Goal: Task Accomplishment & Management: Complete application form

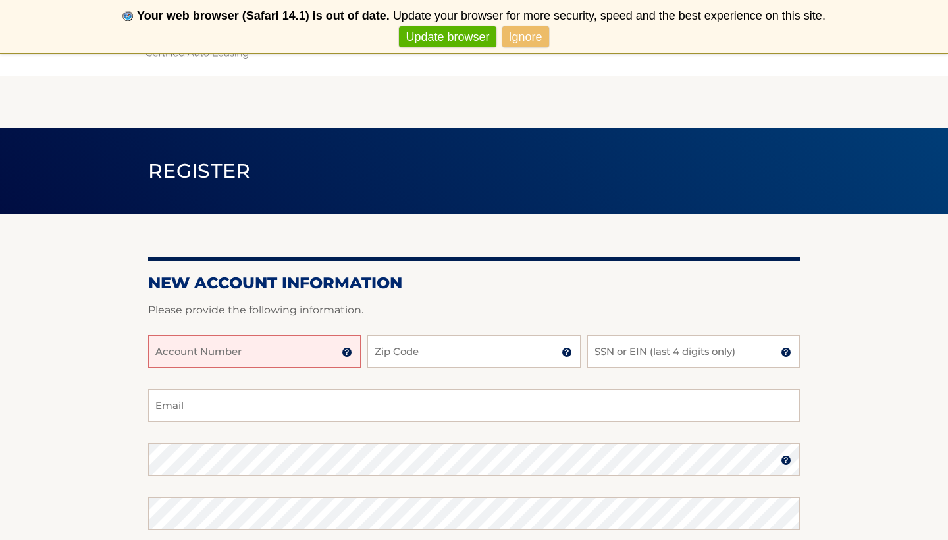
click at [271, 360] on input "Account Number" at bounding box center [254, 351] width 213 height 33
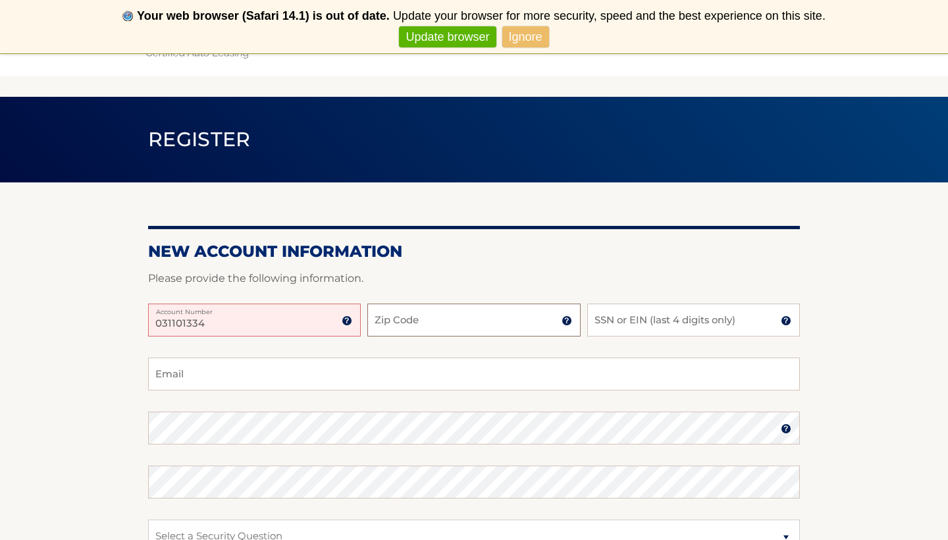
scroll to position [33, 0]
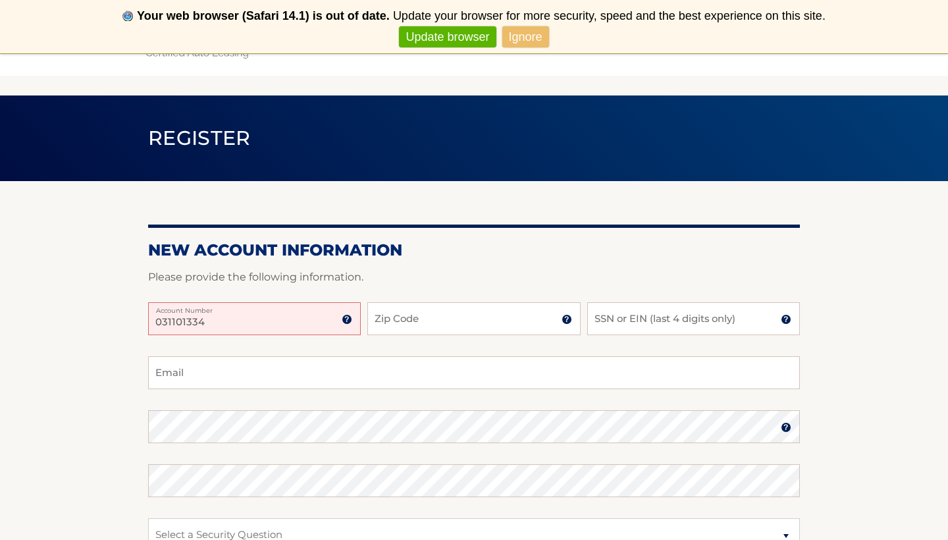
click at [258, 334] on input "031101334" at bounding box center [254, 318] width 213 height 33
type input "0"
click at [352, 322] on img at bounding box center [347, 319] width 11 height 11
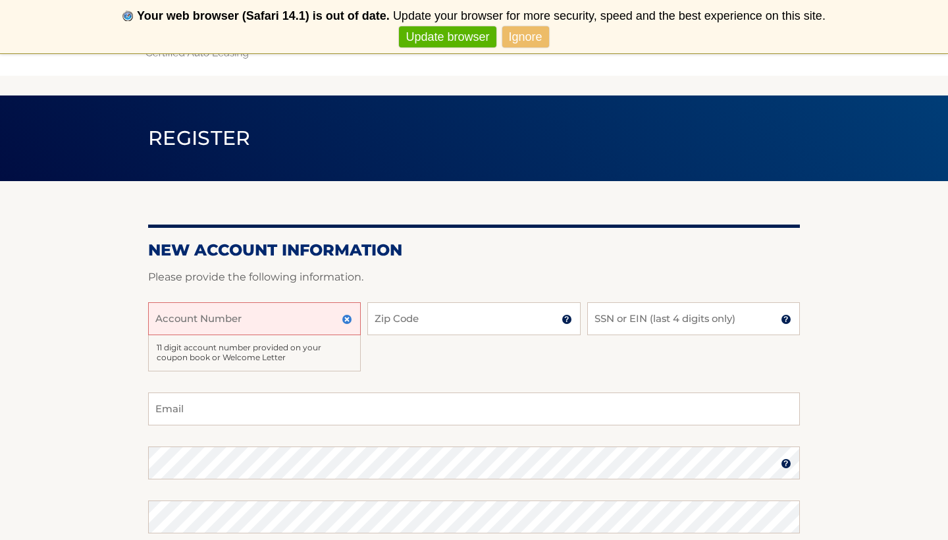
click at [352, 322] on img at bounding box center [347, 319] width 11 height 11
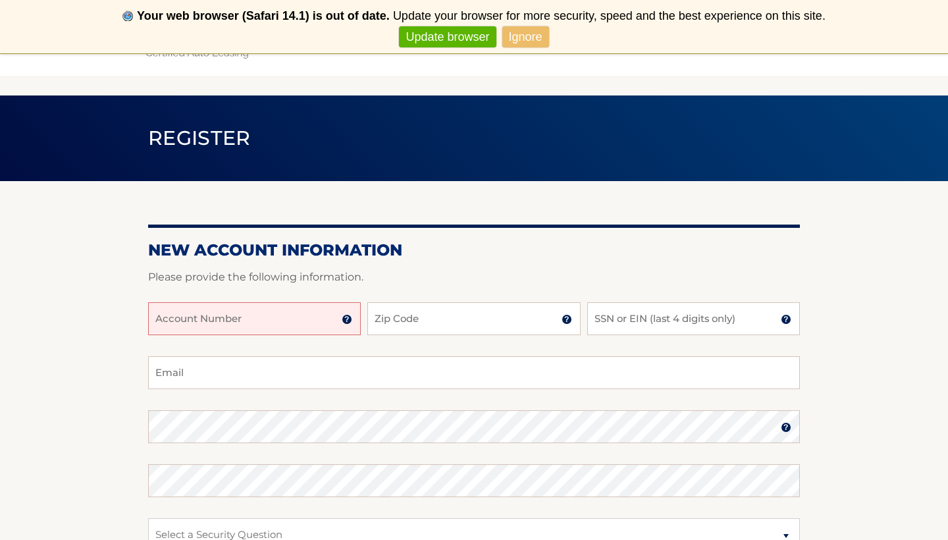
click at [352, 322] on img at bounding box center [347, 319] width 11 height 11
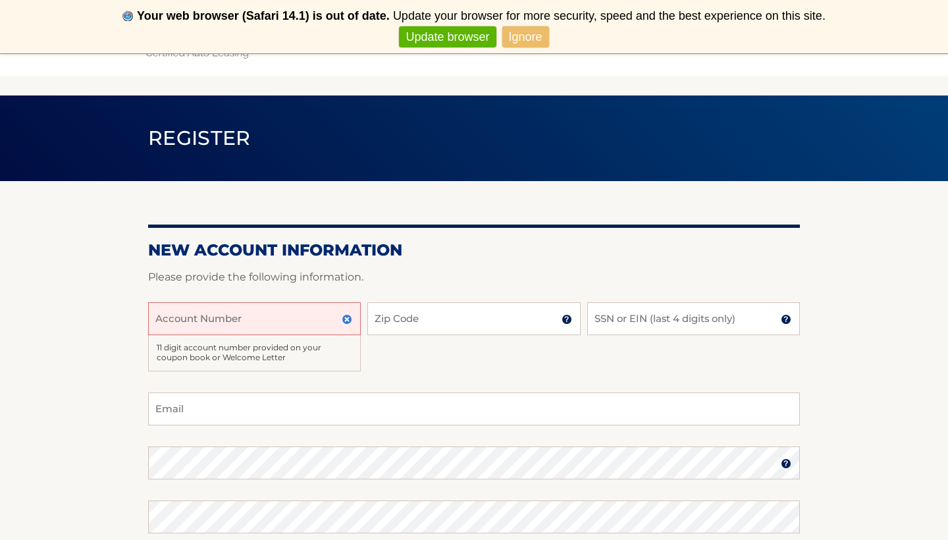
click at [325, 318] on input "Account Number" at bounding box center [254, 318] width 213 height 33
click at [275, 319] on input "Account Number" at bounding box center [254, 318] width 213 height 33
type input "44456007451"
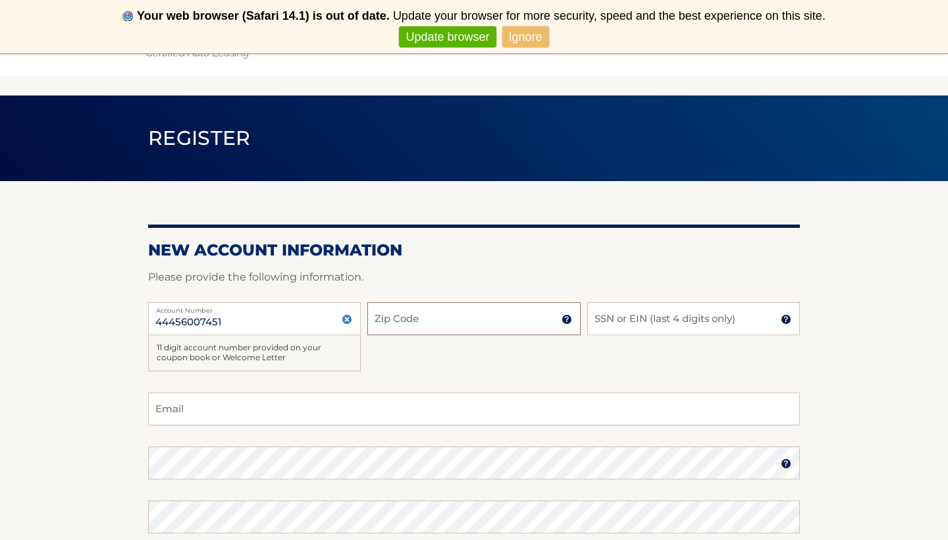
click at [451, 304] on input "Zip Code" at bounding box center [473, 318] width 213 height 33
type input "07059"
click at [622, 315] on input "SSN or EIN (last 4 digits only)" at bounding box center [693, 318] width 213 height 33
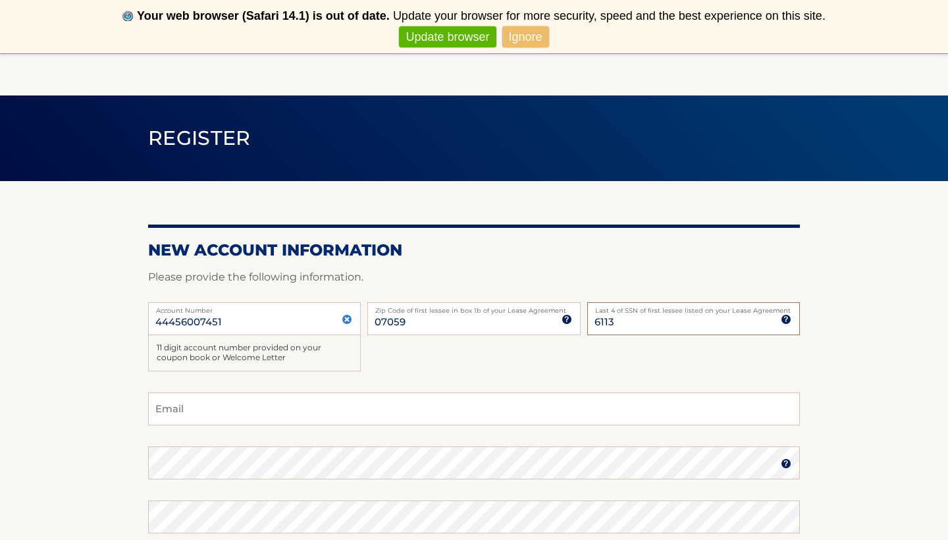
scroll to position [76, 0]
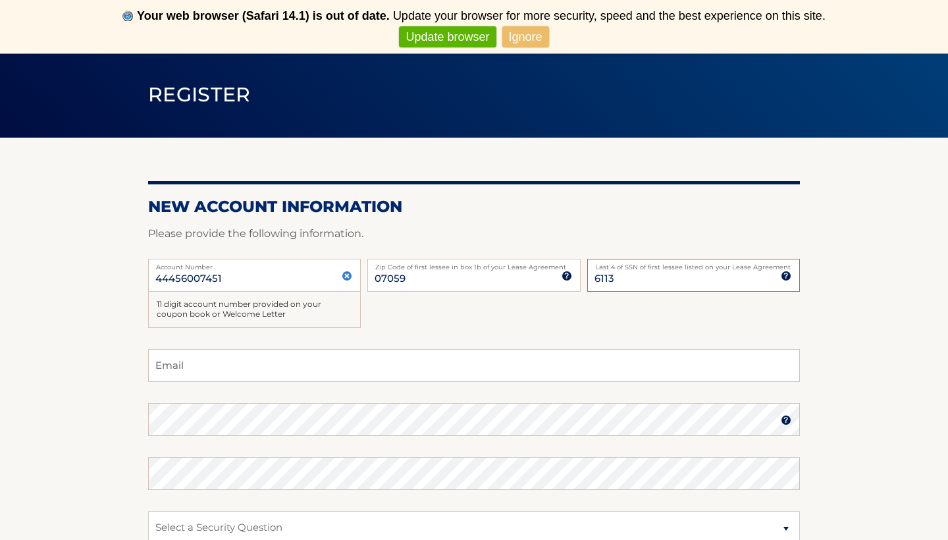
type input "6113"
click at [376, 359] on input "Email" at bounding box center [474, 365] width 652 height 33
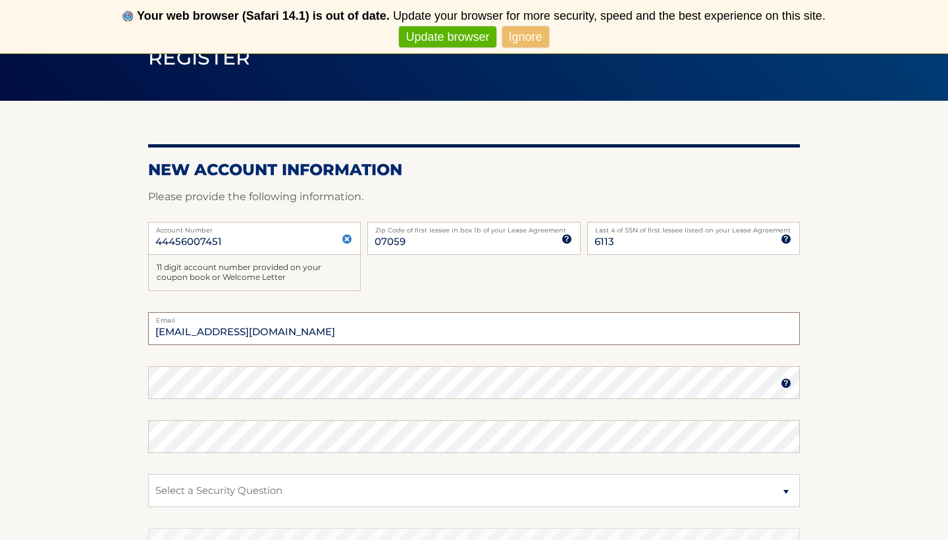
scroll to position [115, 0]
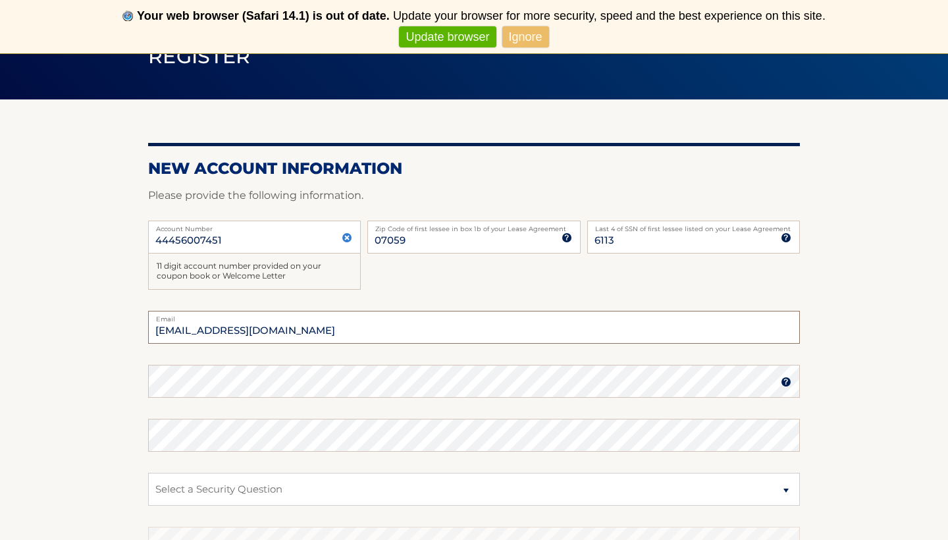
type input "ashleylevin312@gmail.com"
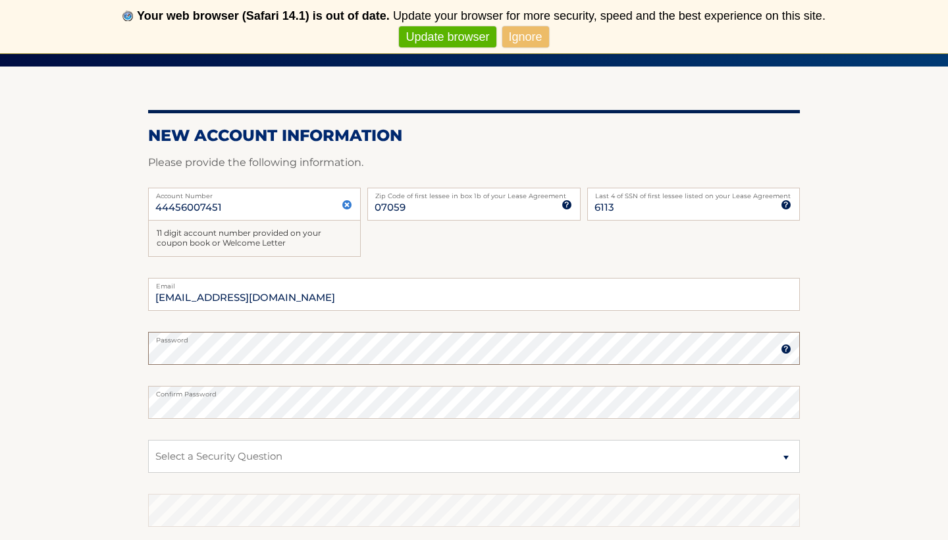
scroll to position [149, 0]
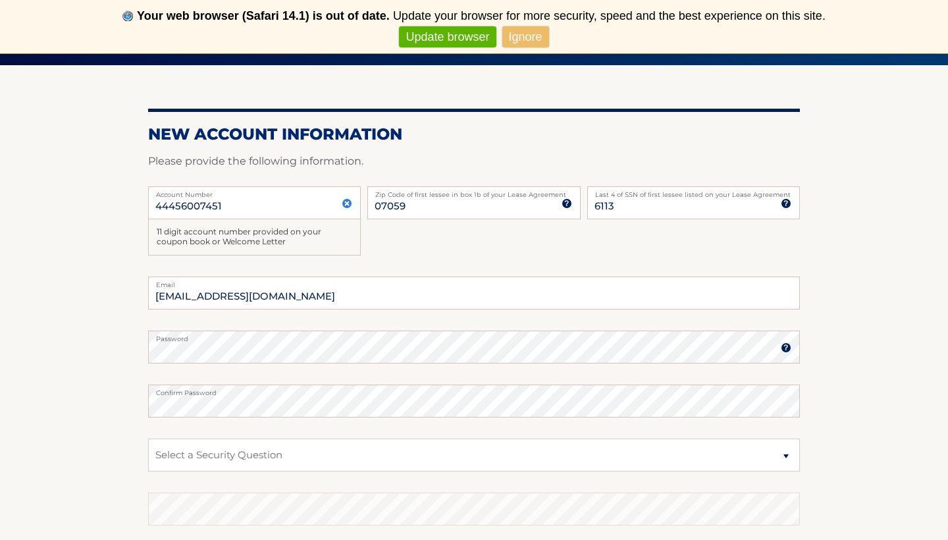
click at [788, 348] on img at bounding box center [786, 347] width 11 height 11
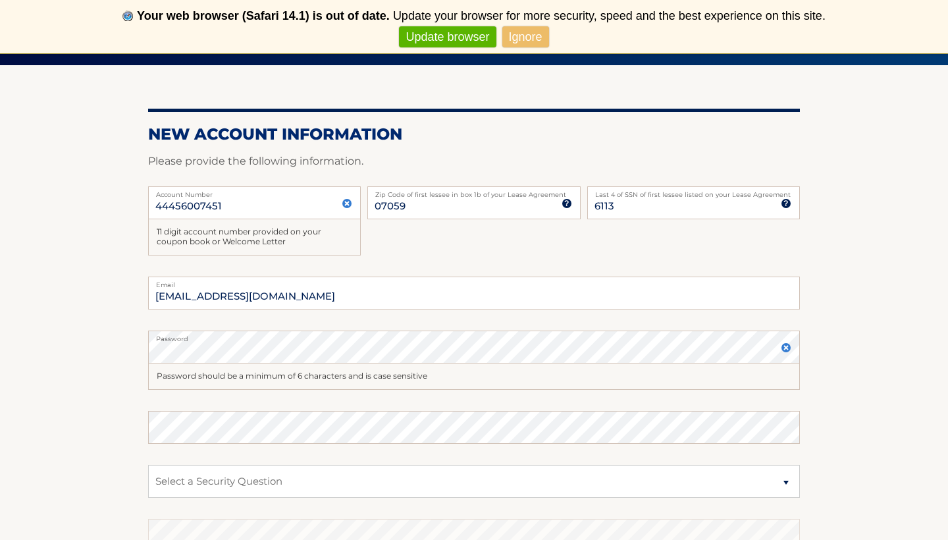
click at [789, 346] on img at bounding box center [786, 347] width 11 height 11
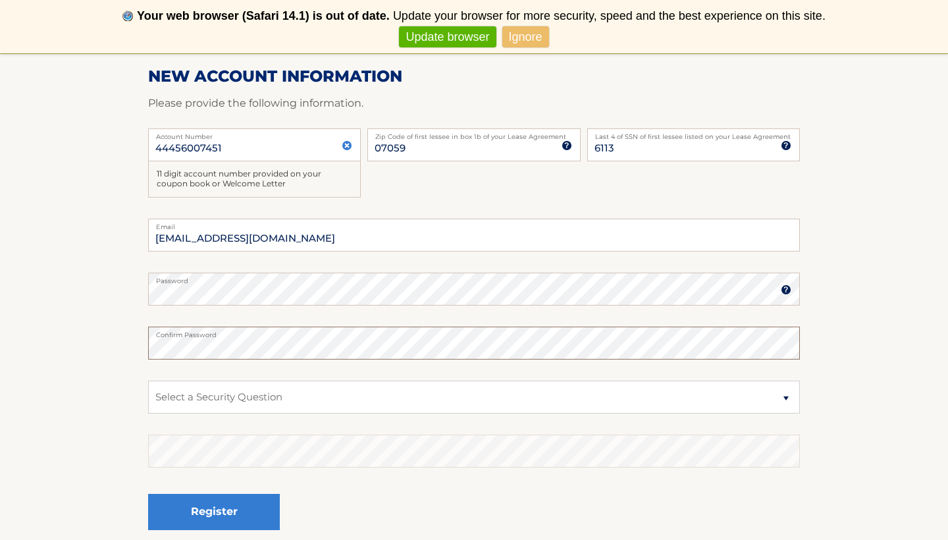
scroll to position [215, 0]
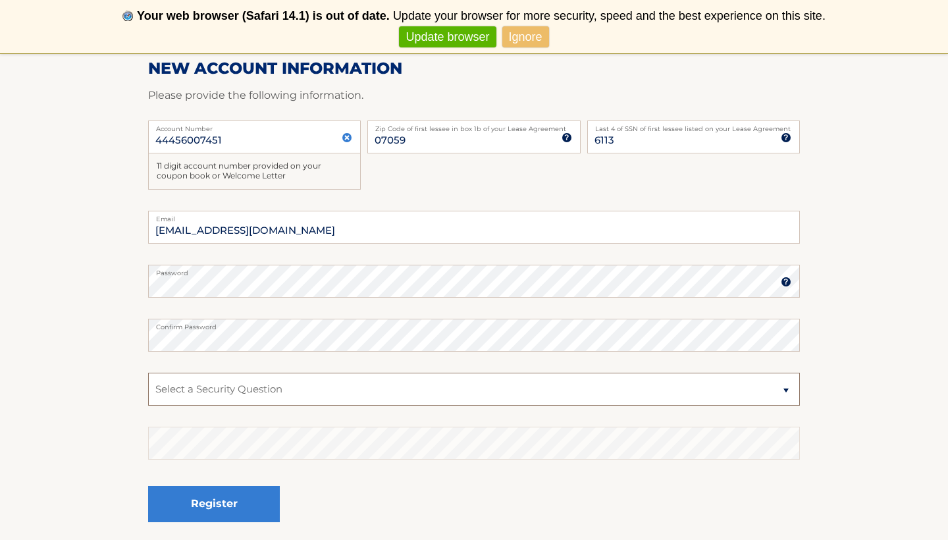
select select "2"
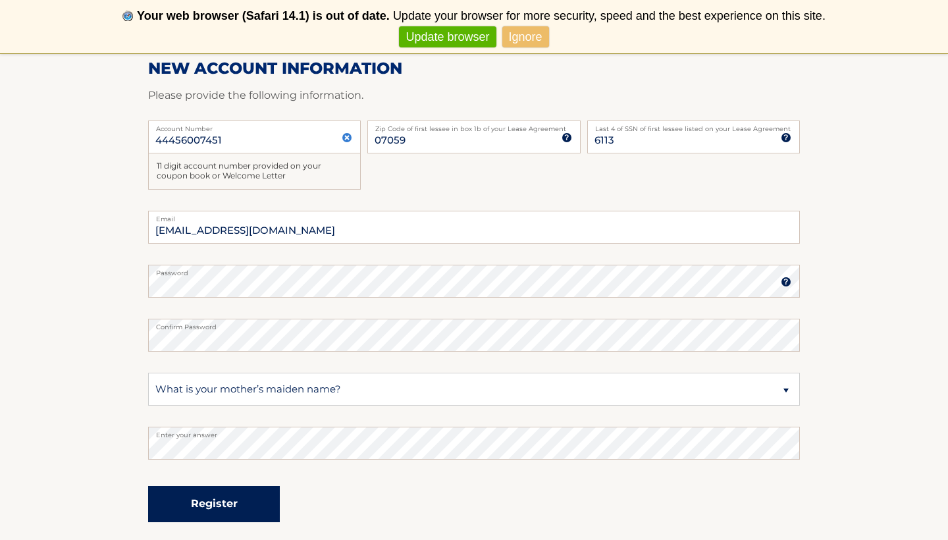
click at [217, 469] on button "Register" at bounding box center [214, 504] width 132 height 36
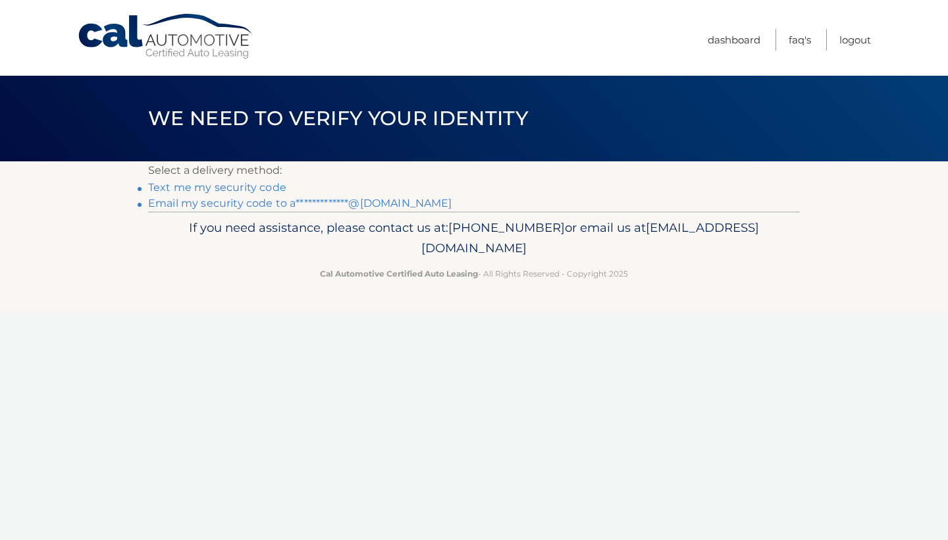
click at [241, 188] on link "Text me my security code" at bounding box center [217, 187] width 138 height 13
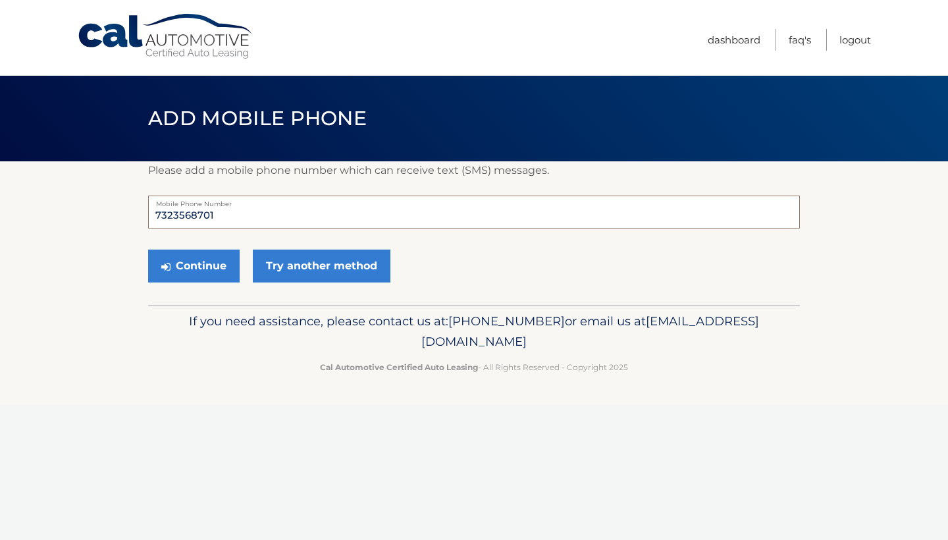
click at [234, 220] on input "7323568701" at bounding box center [474, 212] width 652 height 33
type input "8"
click at [179, 221] on input "9082402258" at bounding box center [474, 212] width 652 height 33
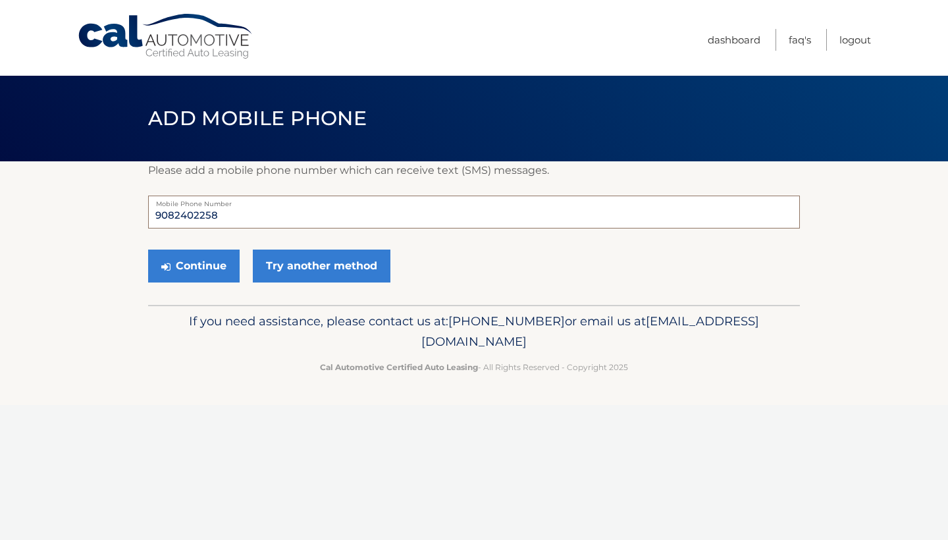
click at [187, 219] on input "9082402258" at bounding box center [474, 212] width 652 height 33
click at [193, 219] on input "9082402258" at bounding box center [474, 212] width 652 height 33
type input "9082402258"
click at [188, 265] on button "Continue" at bounding box center [194, 266] width 92 height 33
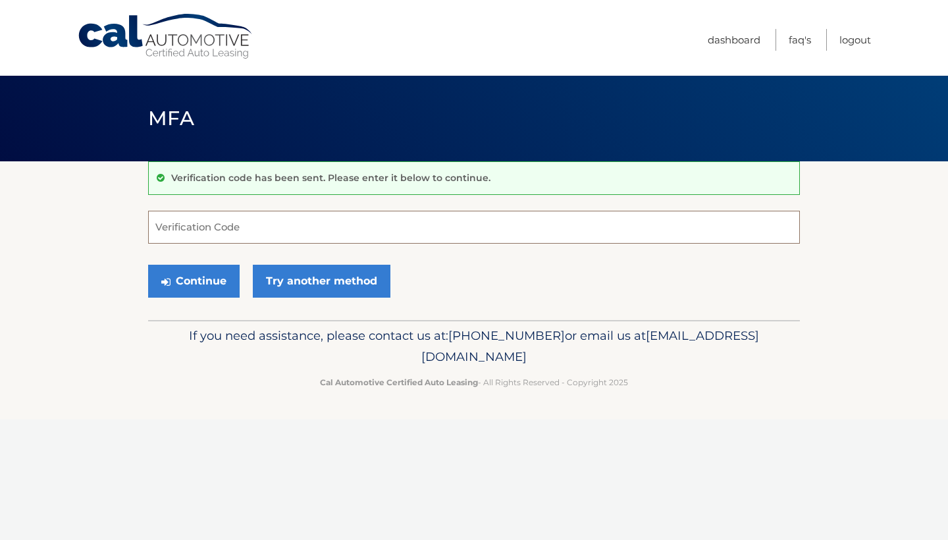
click at [219, 236] on input "Verification Code" at bounding box center [474, 227] width 652 height 33
type input "424477"
click at [213, 275] on button "Continue" at bounding box center [194, 281] width 92 height 33
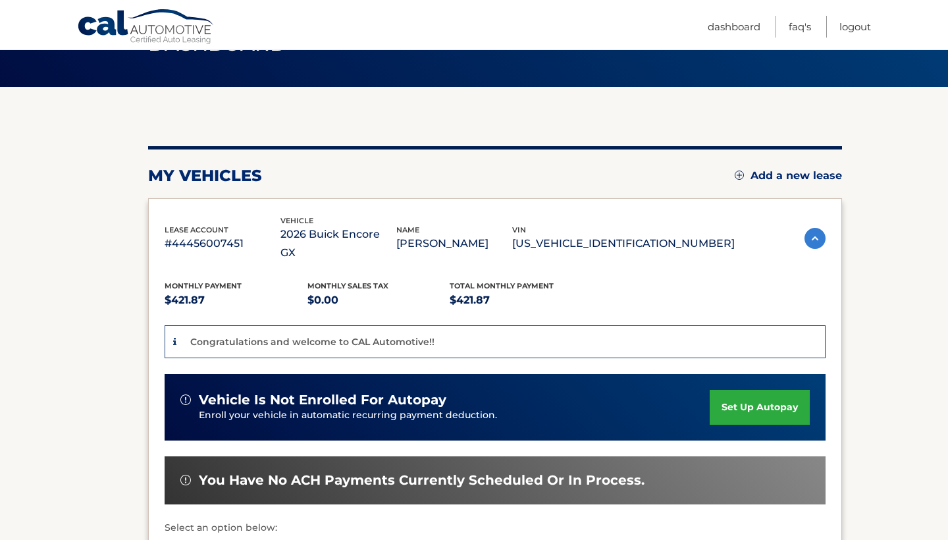
scroll to position [112, 0]
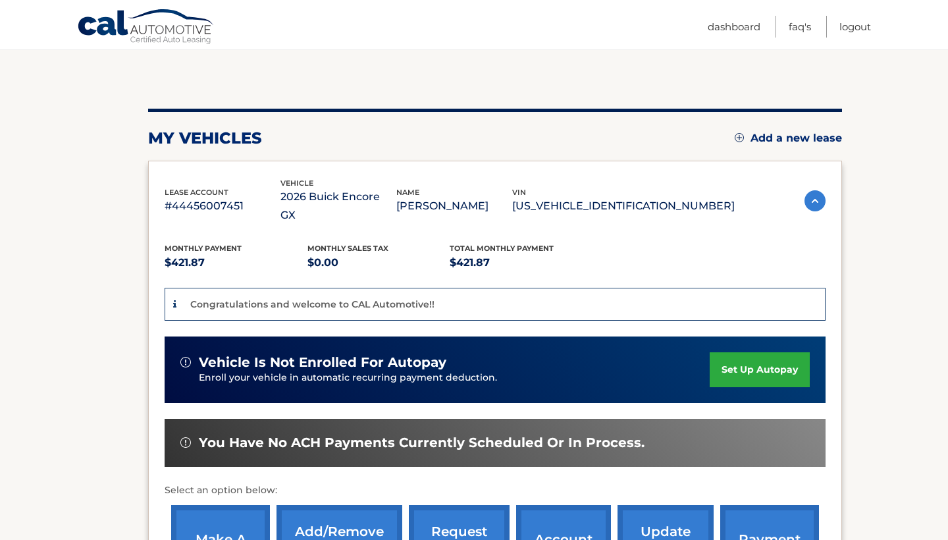
click at [734, 352] on link "set up autopay" at bounding box center [760, 369] width 100 height 35
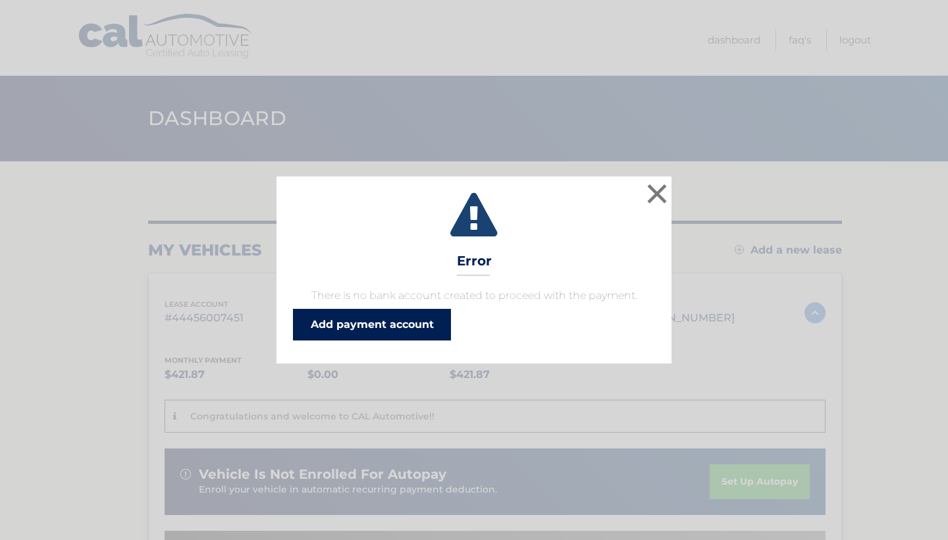
click at [414, 332] on link "Add payment account" at bounding box center [372, 325] width 158 height 32
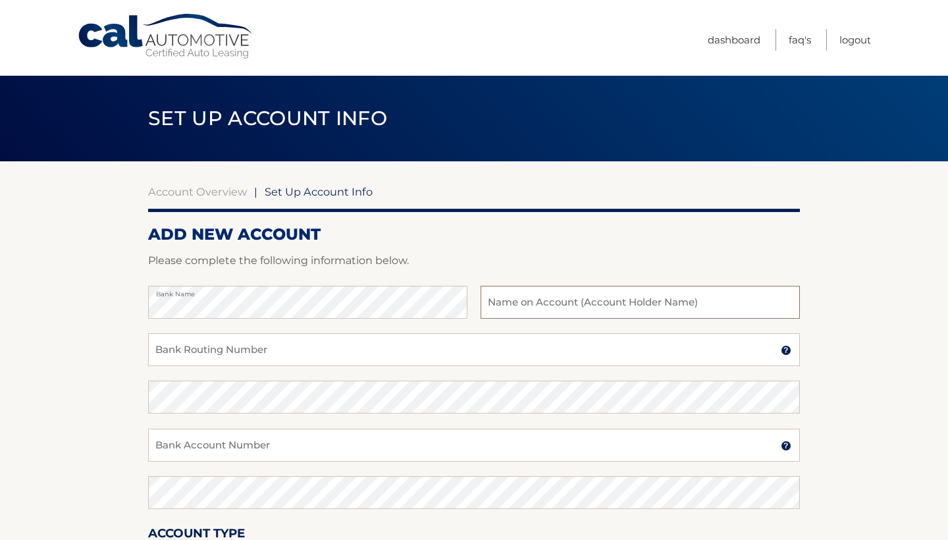
click at [622, 299] on input "text" at bounding box center [640, 302] width 319 height 33
type input "Ashley Levin"
click at [462, 361] on input "Bank Routing Number" at bounding box center [474, 349] width 652 height 33
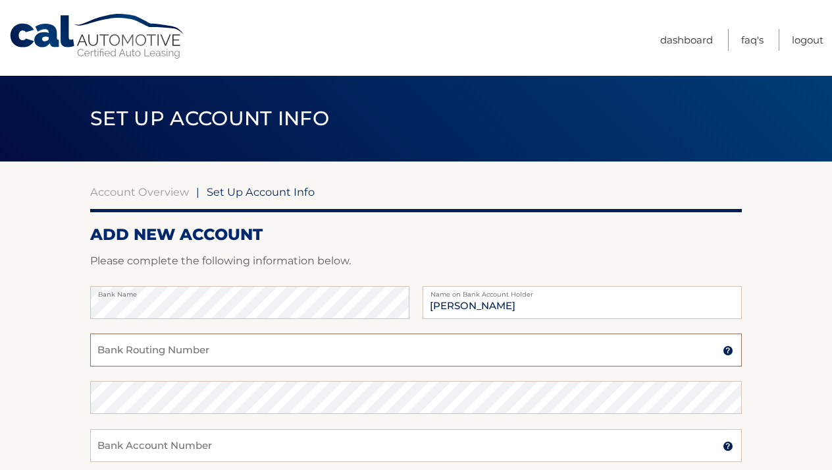
paste input "031101334"
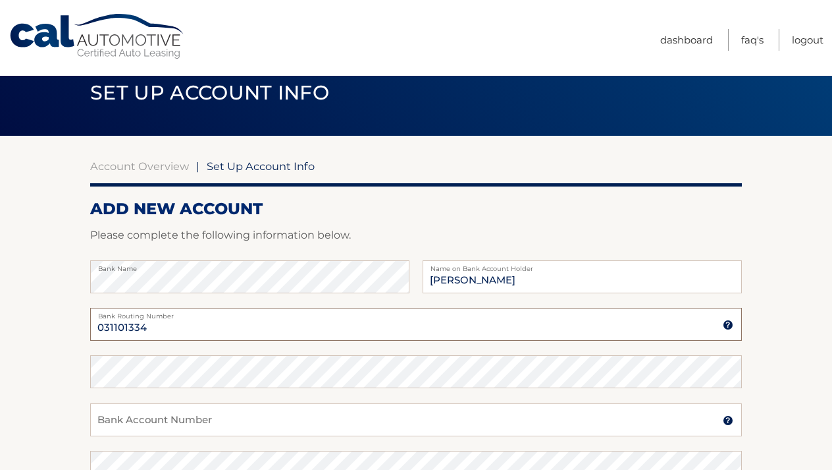
scroll to position [26, 0]
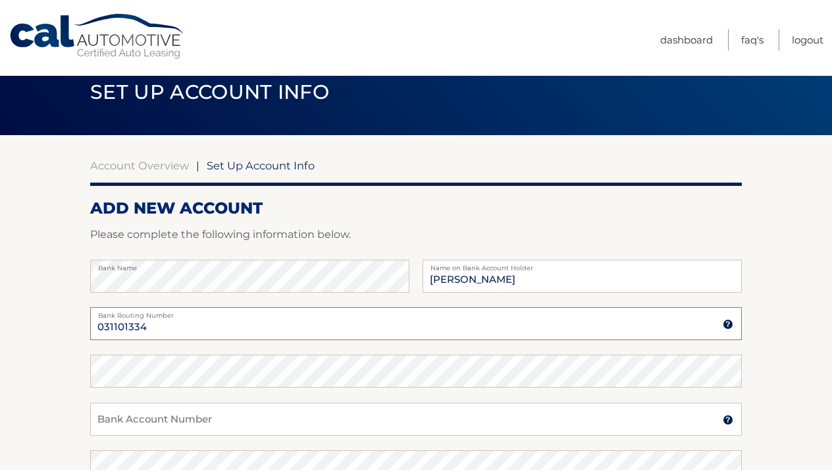
type input "031101334"
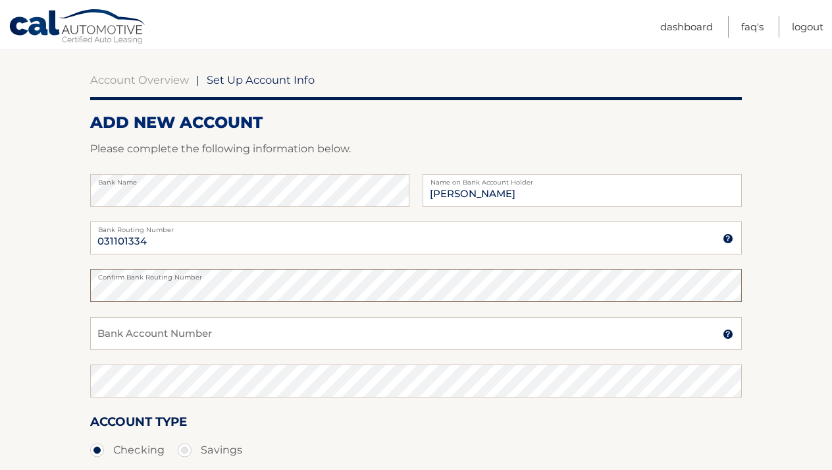
scroll to position [113, 0]
click at [187, 330] on input "Bank Account Number" at bounding box center [416, 332] width 652 height 33
paste input "411021510380"
type input "411021510380"
click at [191, 337] on input "411021510380" at bounding box center [416, 332] width 652 height 33
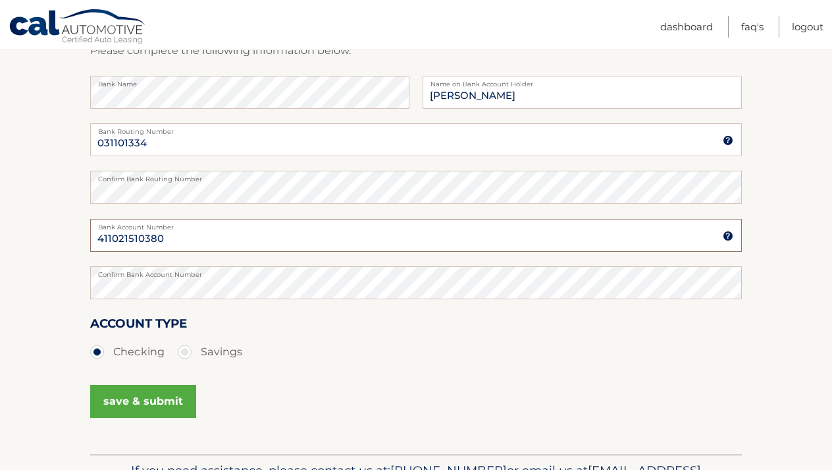
scroll to position [217, 0]
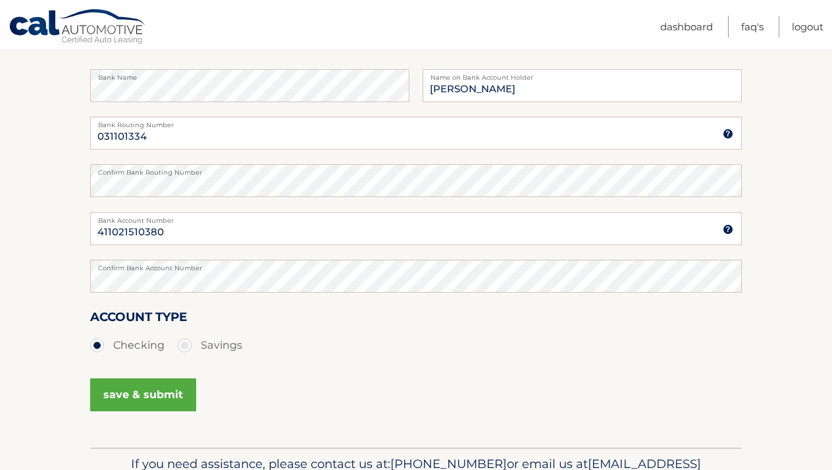
click at [138, 398] on button "save & submit" at bounding box center [143, 394] width 106 height 33
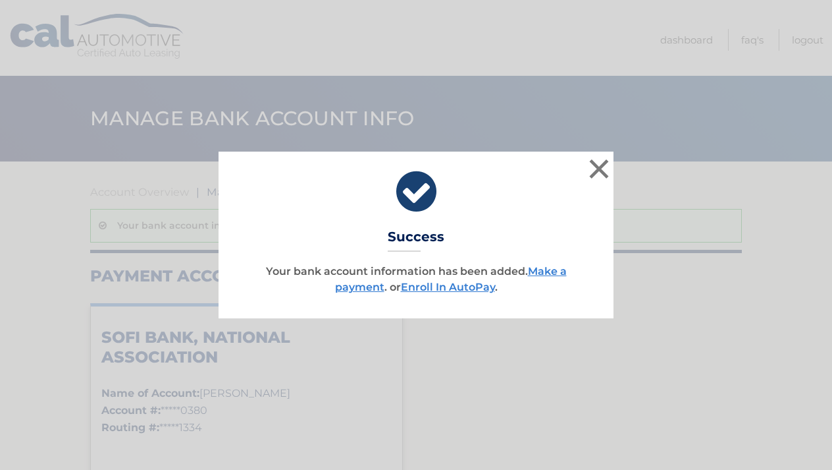
scroll to position [6, 0]
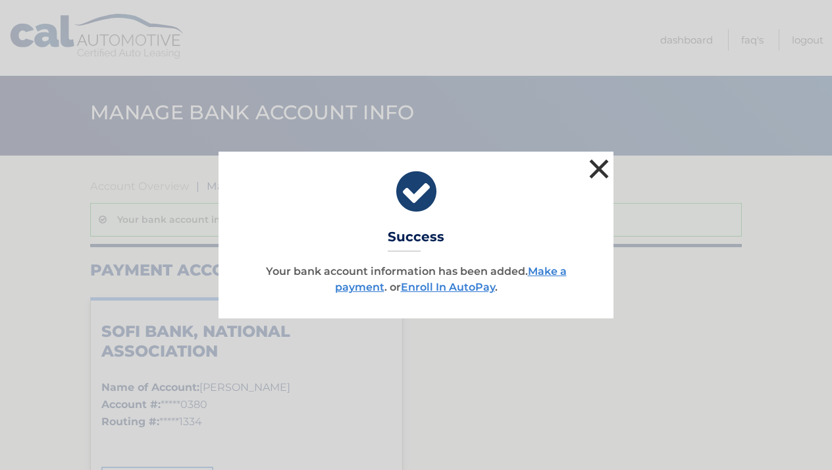
click at [605, 166] on button "×" at bounding box center [599, 168] width 26 height 26
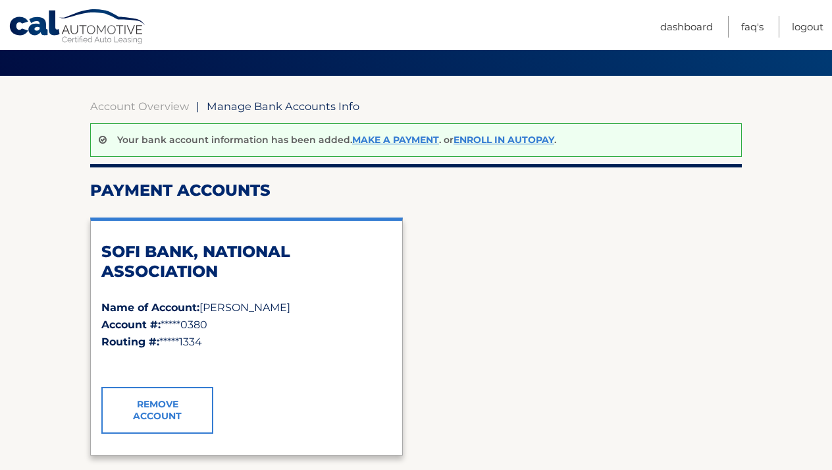
scroll to position [86, 0]
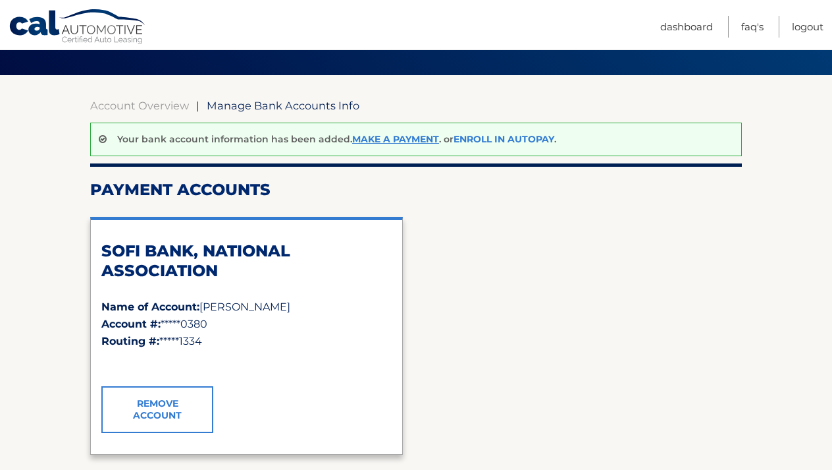
click at [533, 139] on link "Enroll In AutoPay" at bounding box center [504, 139] width 101 height 12
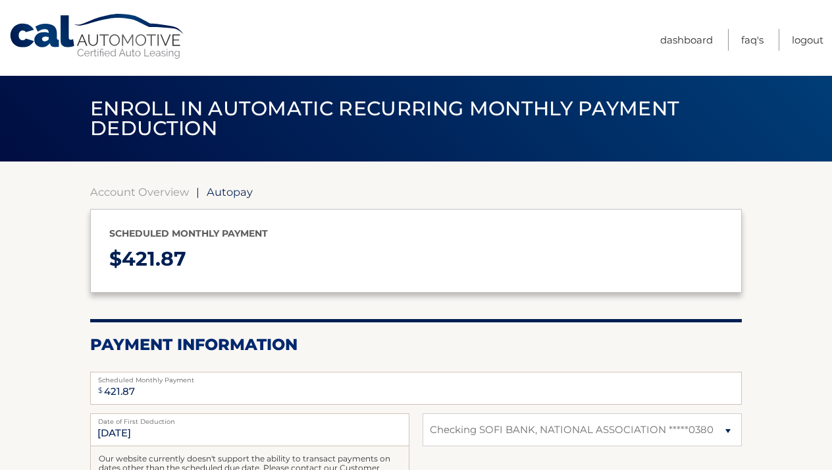
select select "OTBjOWJhODQtNzU5Yy00MzRmLThhZjQtMjc5MzZhMDFlMjgx"
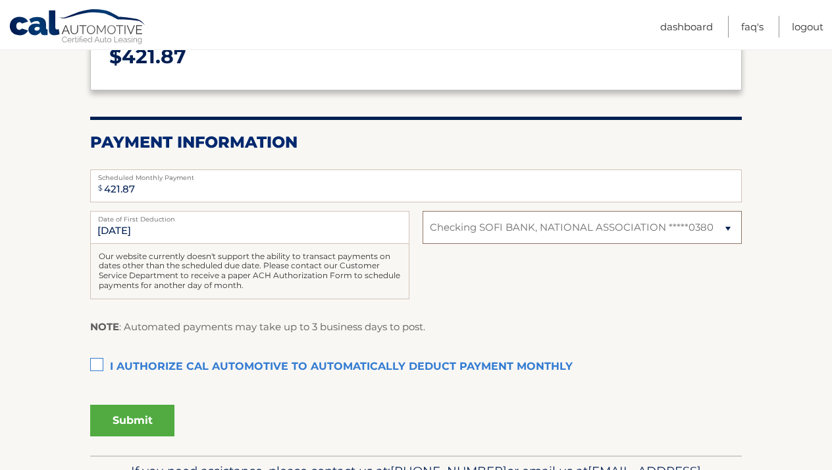
scroll to position [211, 0]
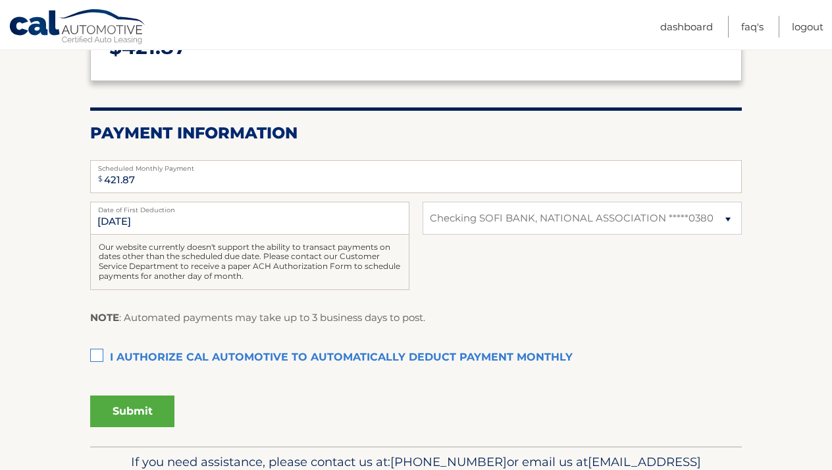
click at [99, 352] on label "I authorize cal automotive to automatically deduct payment monthly This checkbo…" at bounding box center [416, 357] width 652 height 26
click at [0, 0] on input "I authorize cal automotive to automatically deduct payment monthly This checkbo…" at bounding box center [0, 0] width 0 height 0
click at [148, 407] on button "Submit" at bounding box center [132, 411] width 84 height 32
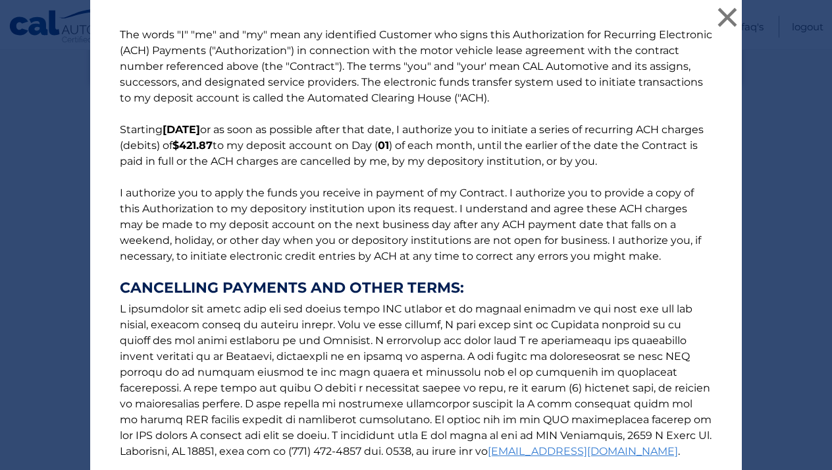
scroll to position [0, 0]
click at [728, 15] on button "×" at bounding box center [728, 17] width 26 height 26
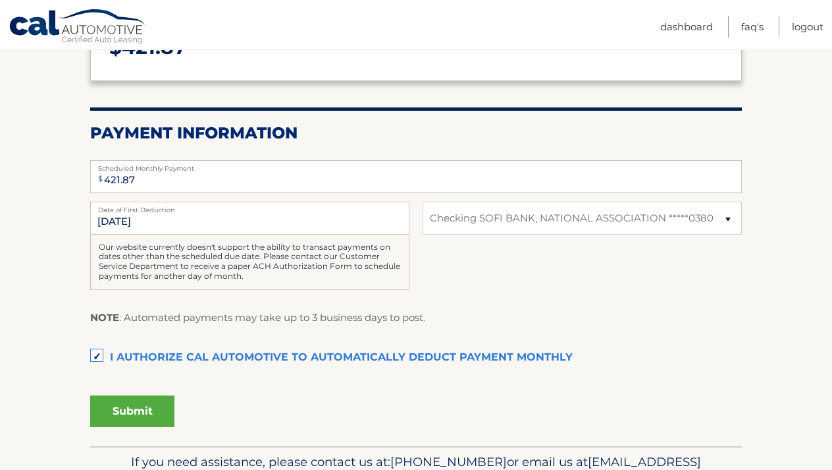
click at [155, 210] on label "Date of First Deduction" at bounding box center [249, 207] width 319 height 11
click at [155, 210] on input "10/1/2025" at bounding box center [249, 218] width 319 height 33
click at [155, 227] on input "10/1/2025" at bounding box center [249, 218] width 319 height 33
click at [136, 225] on input "10/1/2025" at bounding box center [249, 218] width 319 height 33
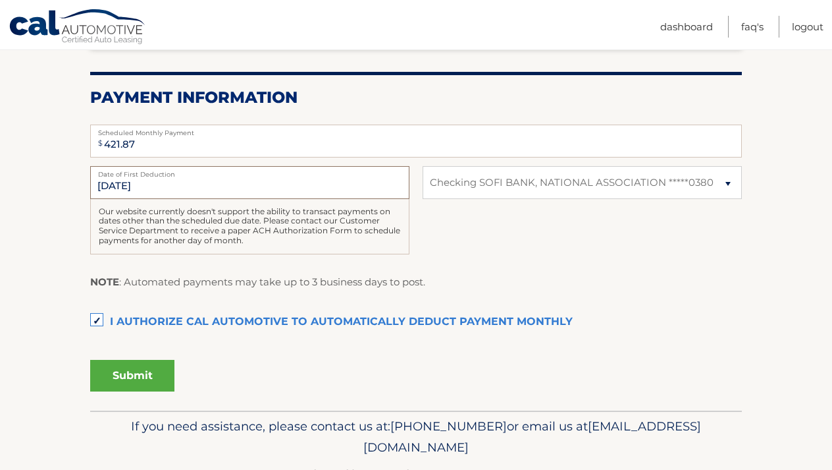
scroll to position [262, 0]
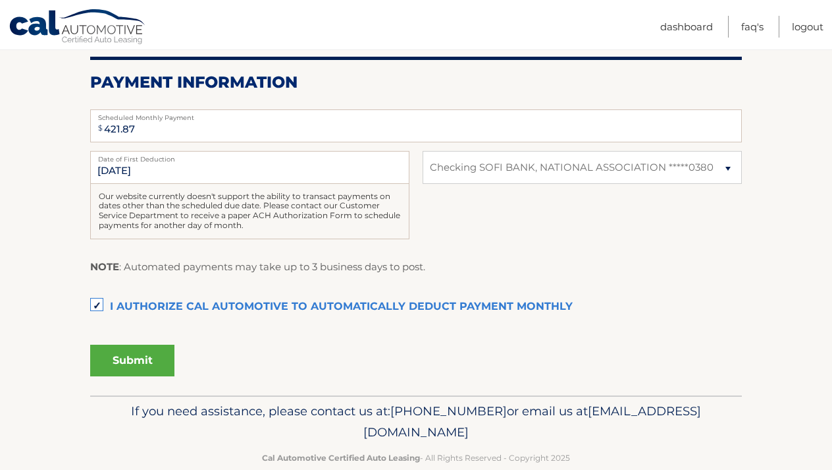
click at [124, 364] on button "Submit" at bounding box center [132, 360] width 84 height 32
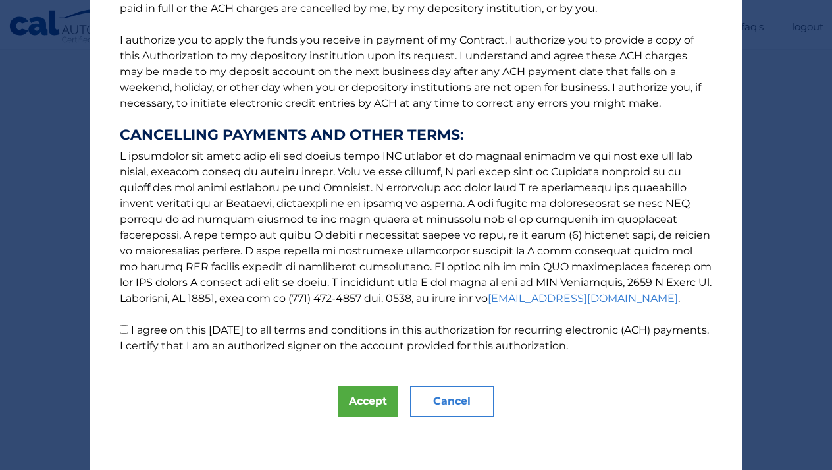
scroll to position [153, 0]
click at [126, 331] on input "I agree on this 09/25/2025 to all terms and conditions in this authorization fo…" at bounding box center [124, 329] width 9 height 9
checkbox input "true"
click at [364, 401] on button "Accept" at bounding box center [368, 401] width 59 height 32
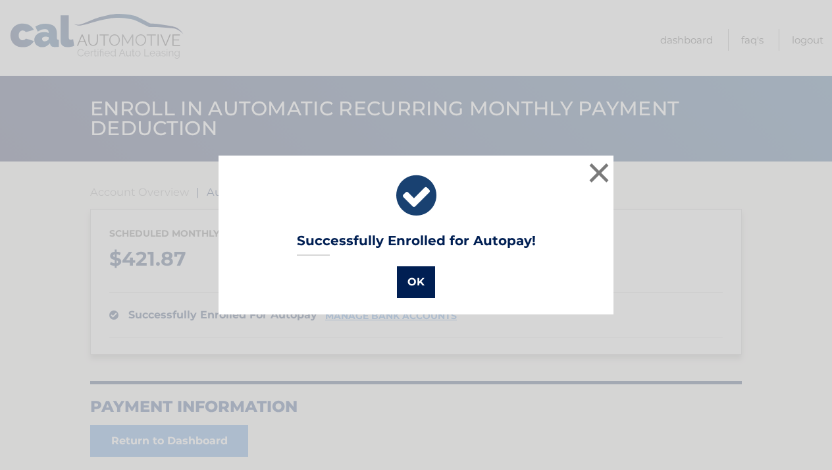
click at [421, 278] on button "OK" at bounding box center [416, 282] width 38 height 32
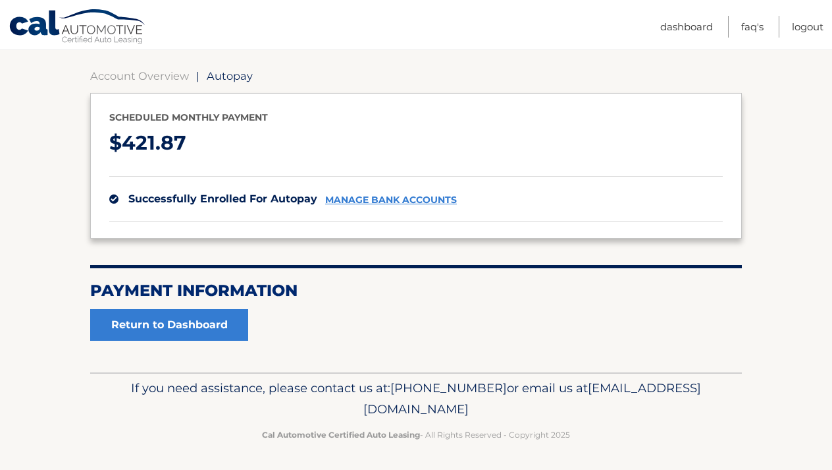
scroll to position [115, 0]
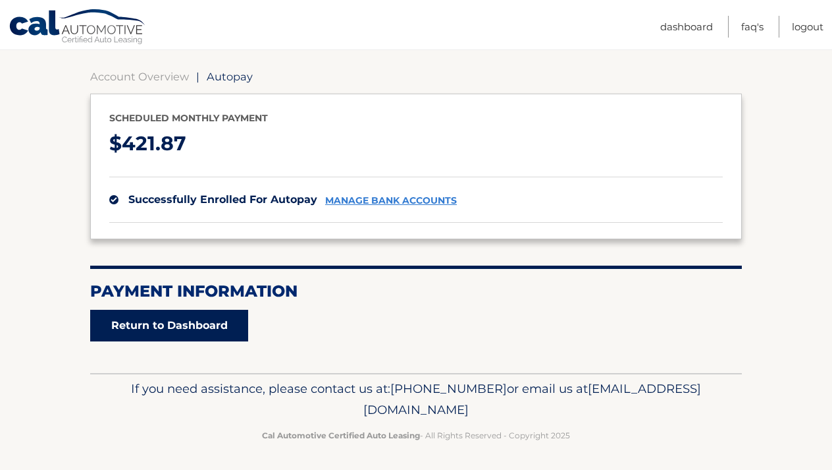
click at [192, 329] on link "Return to Dashboard" at bounding box center [169, 326] width 158 height 32
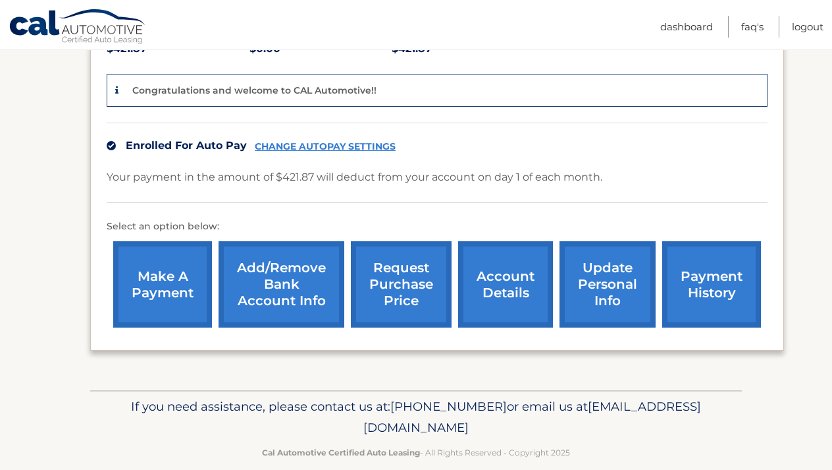
scroll to position [325, 0]
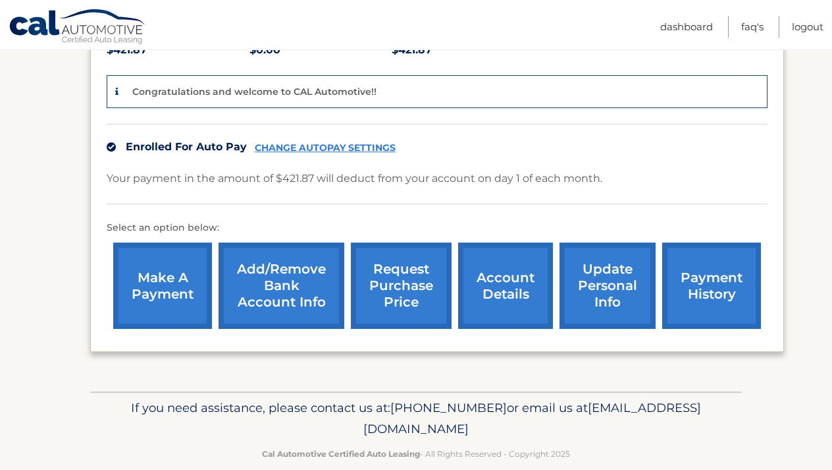
click at [717, 261] on link "payment history" at bounding box center [712, 285] width 99 height 86
